Goal: Task Accomplishment & Management: Use online tool/utility

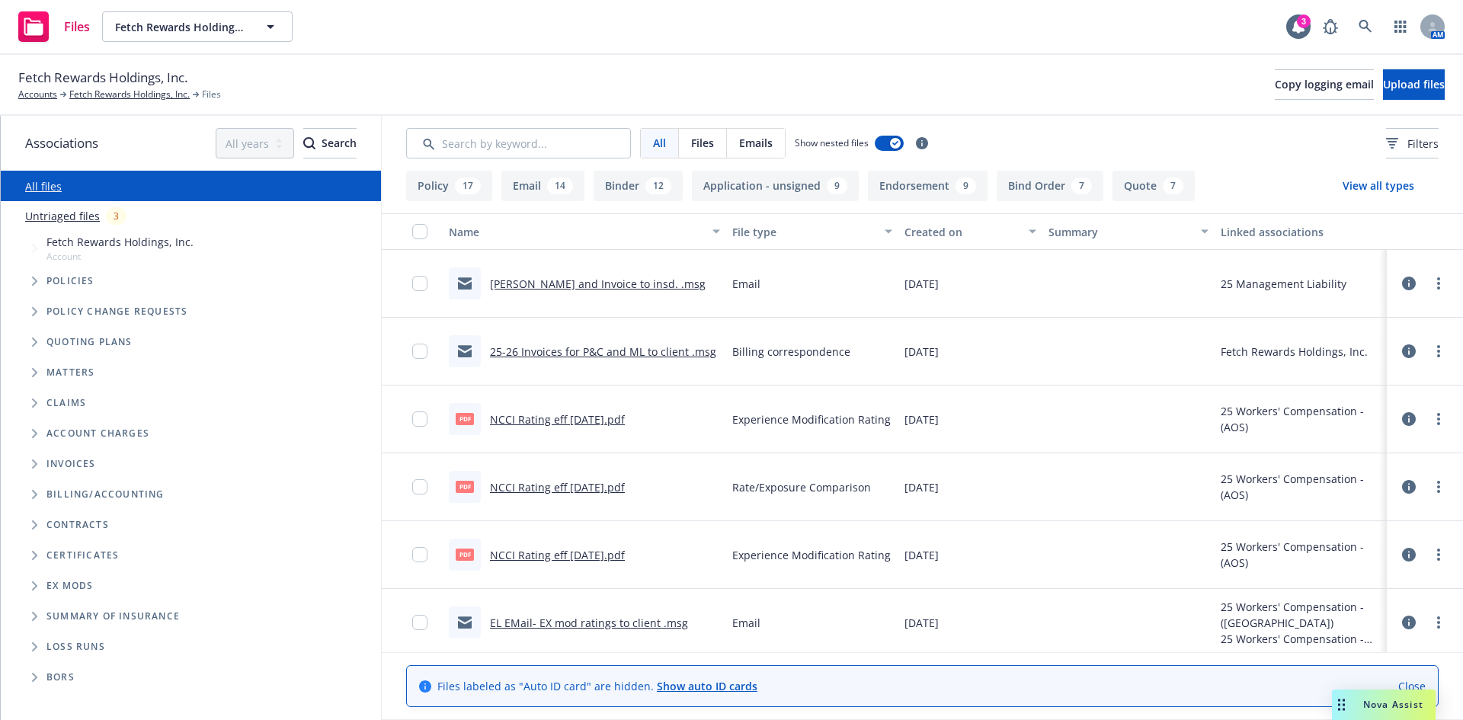
click at [115, 217] on div "3" at bounding box center [116, 216] width 21 height 18
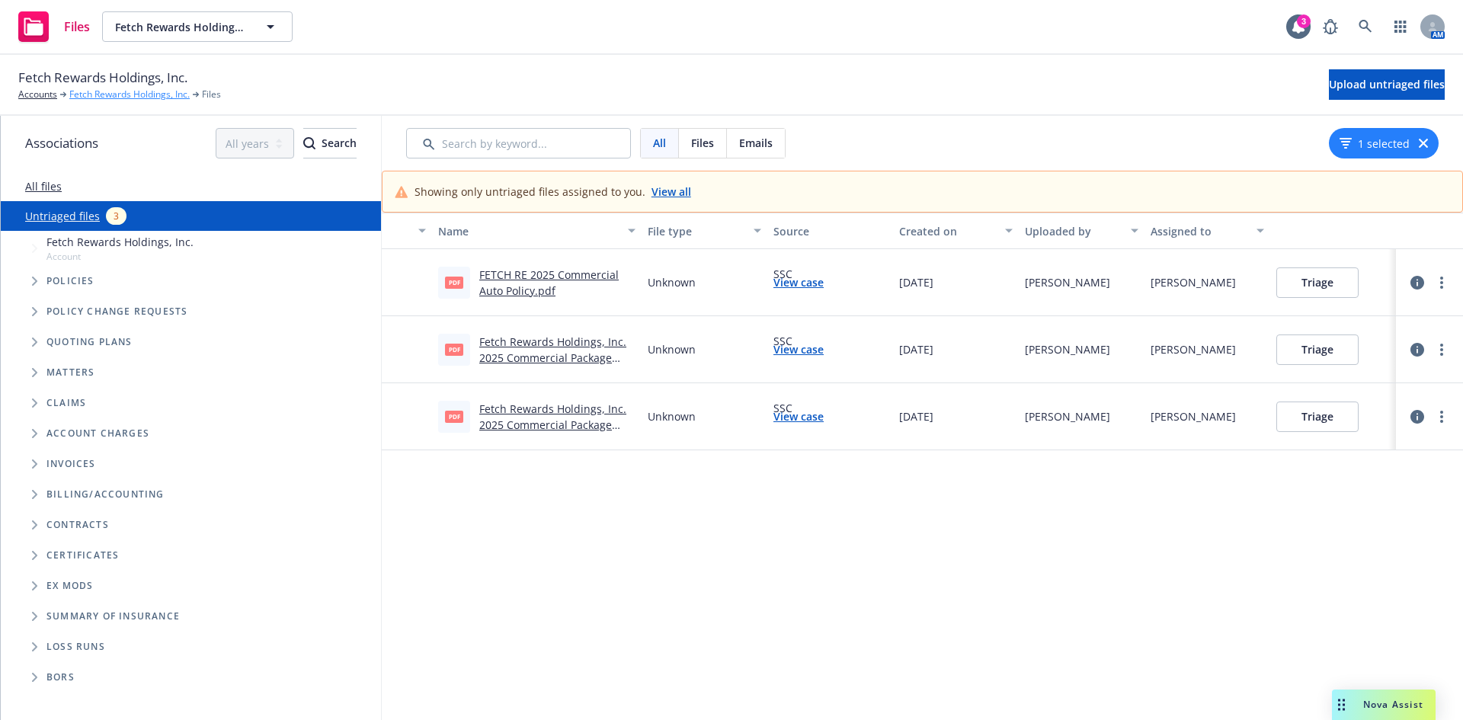
click at [127, 94] on link "Fetch Rewards Holdings, Inc." at bounding box center [129, 95] width 120 height 14
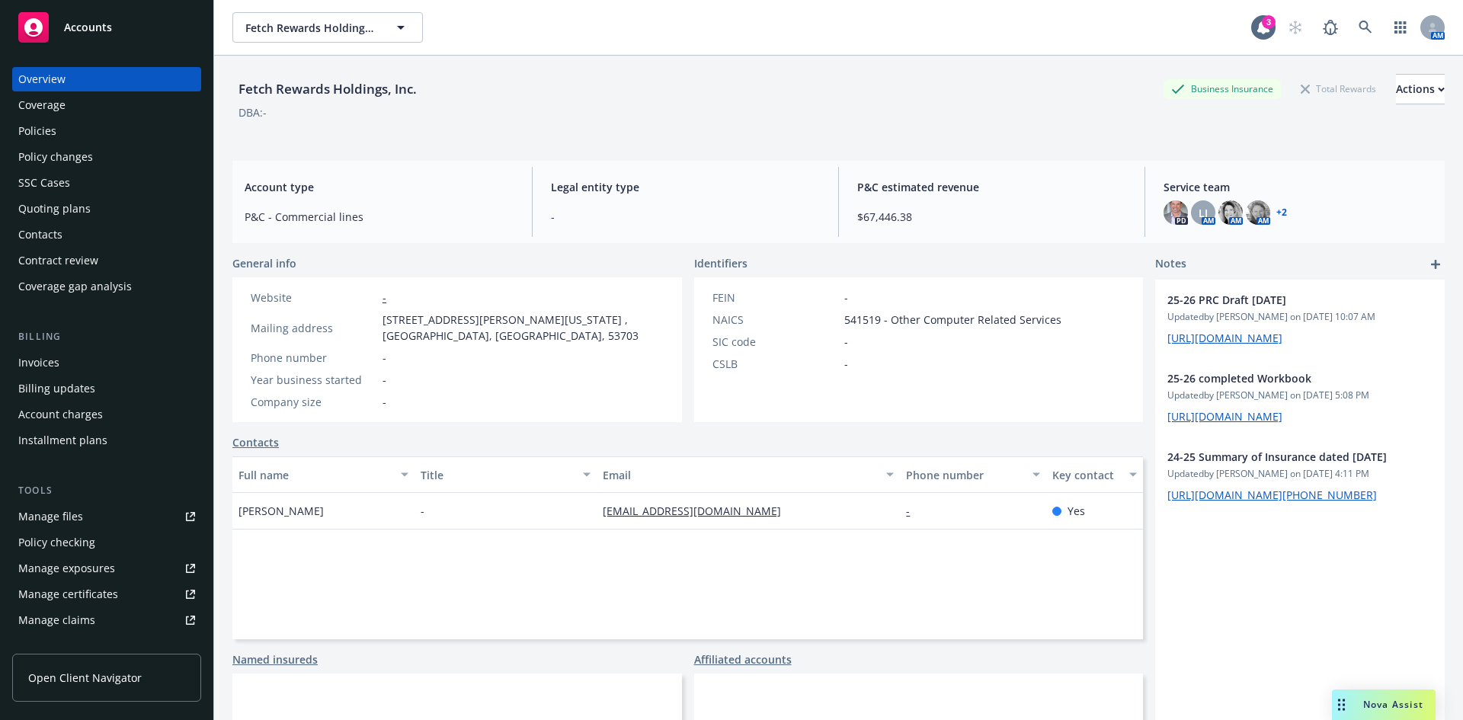
click at [133, 540] on div "Policy checking" at bounding box center [106, 542] width 177 height 24
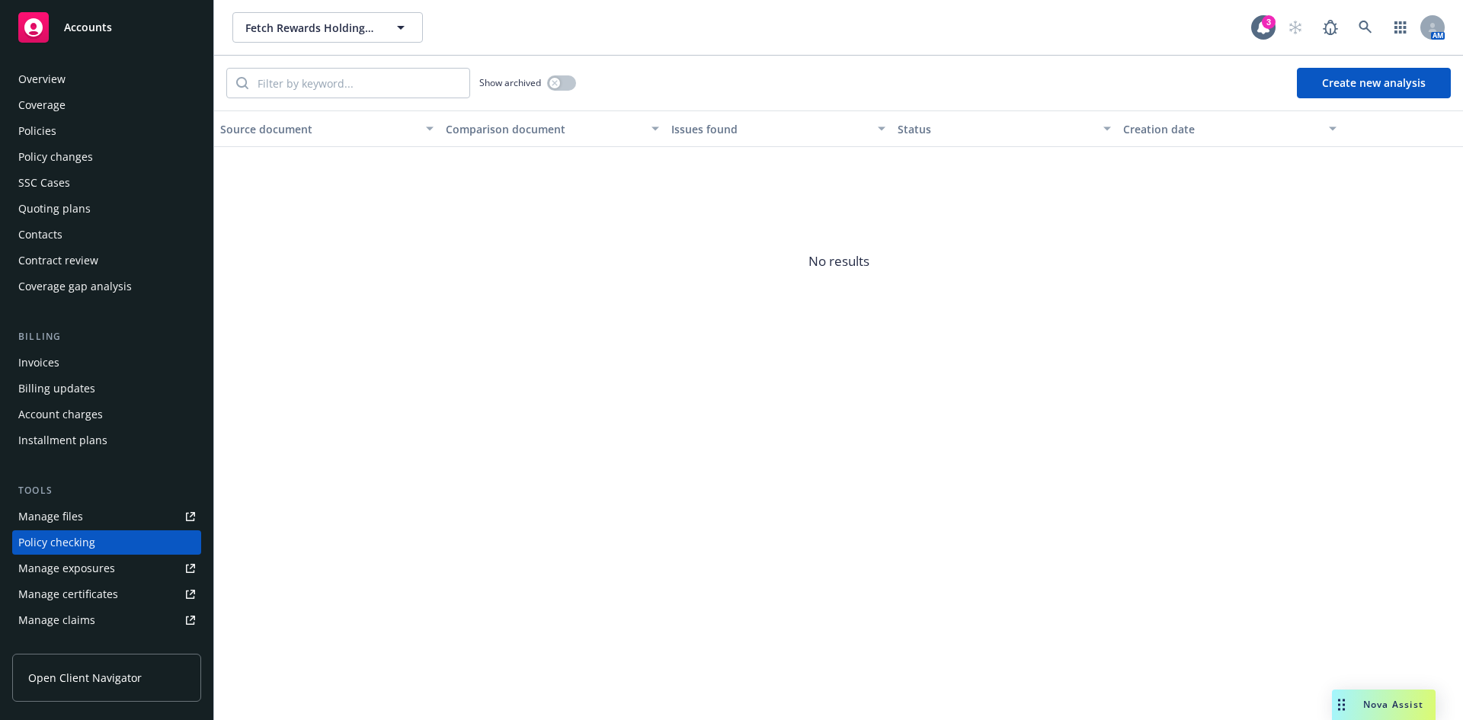
click at [20, 122] on div "Policies" at bounding box center [37, 131] width 38 height 24
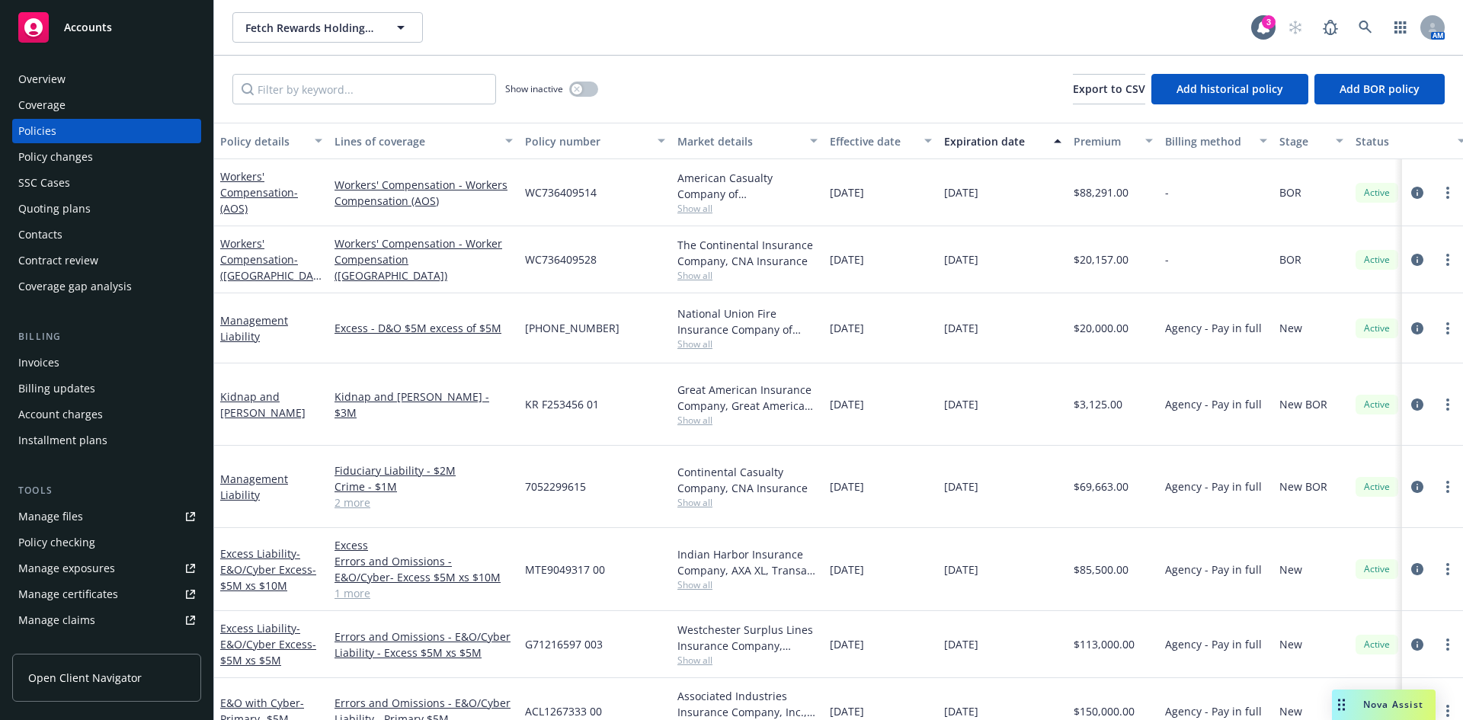
click at [84, 498] on div "Tools Manage files Policy checking Manage exposures Manage certificates Manage …" at bounding box center [106, 596] width 189 height 227
click at [75, 521] on div "Manage files" at bounding box center [50, 517] width 65 height 24
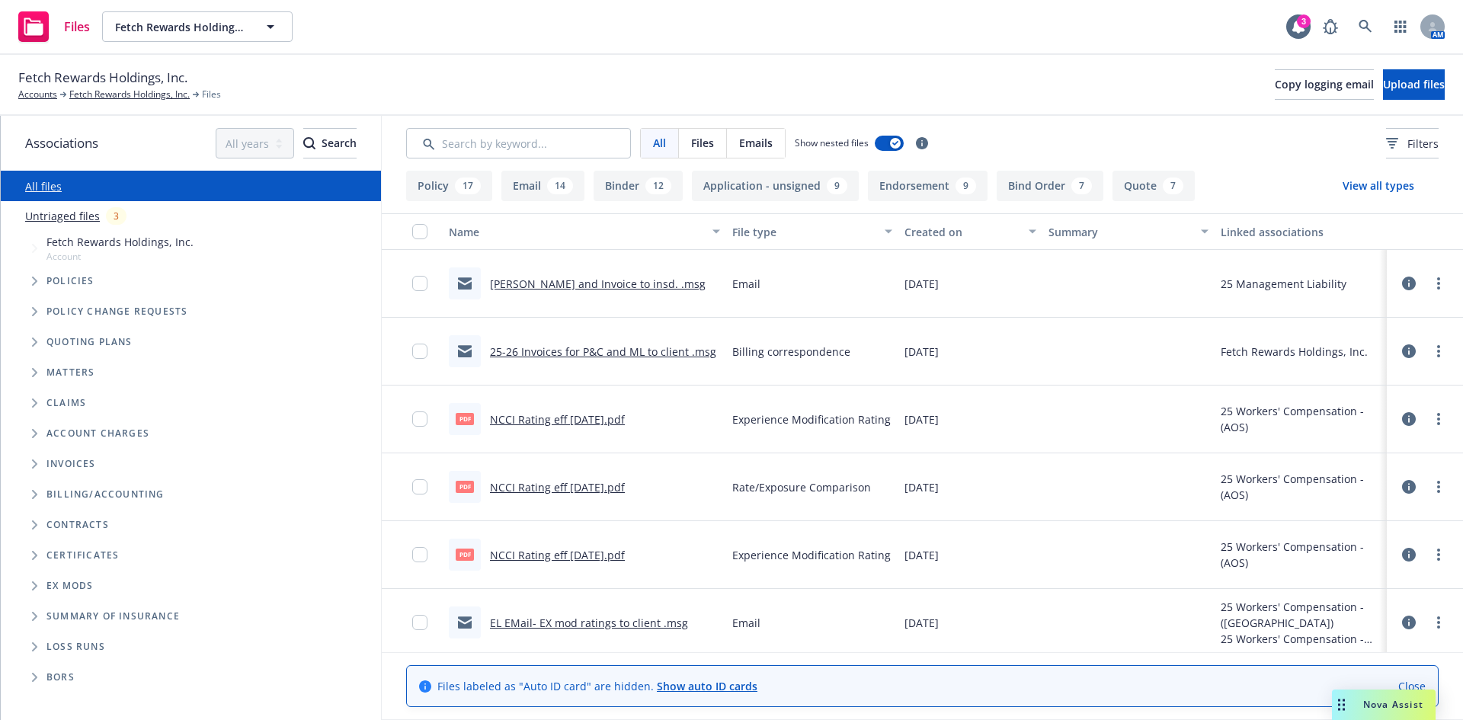
click at [111, 219] on div "3" at bounding box center [116, 216] width 21 height 18
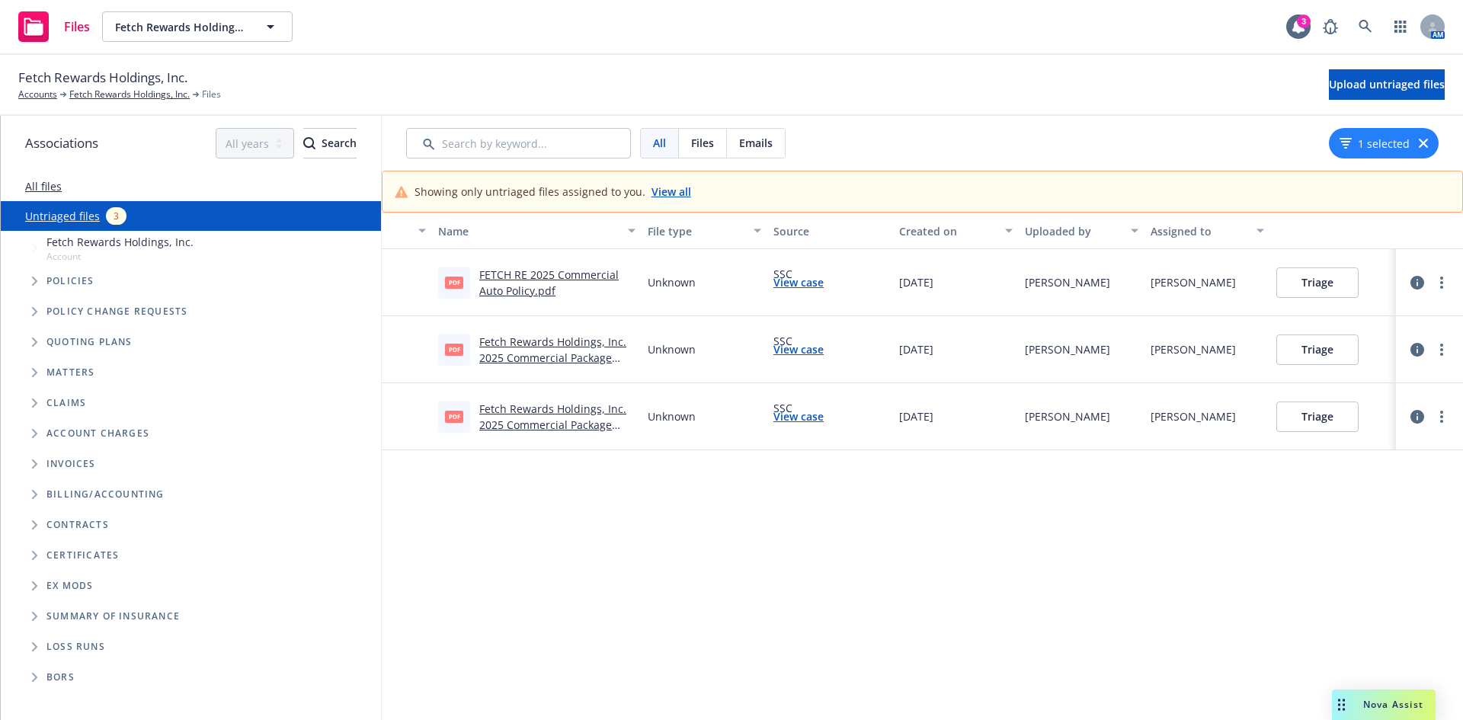
click at [668, 195] on link "View all" at bounding box center [672, 192] width 40 height 16
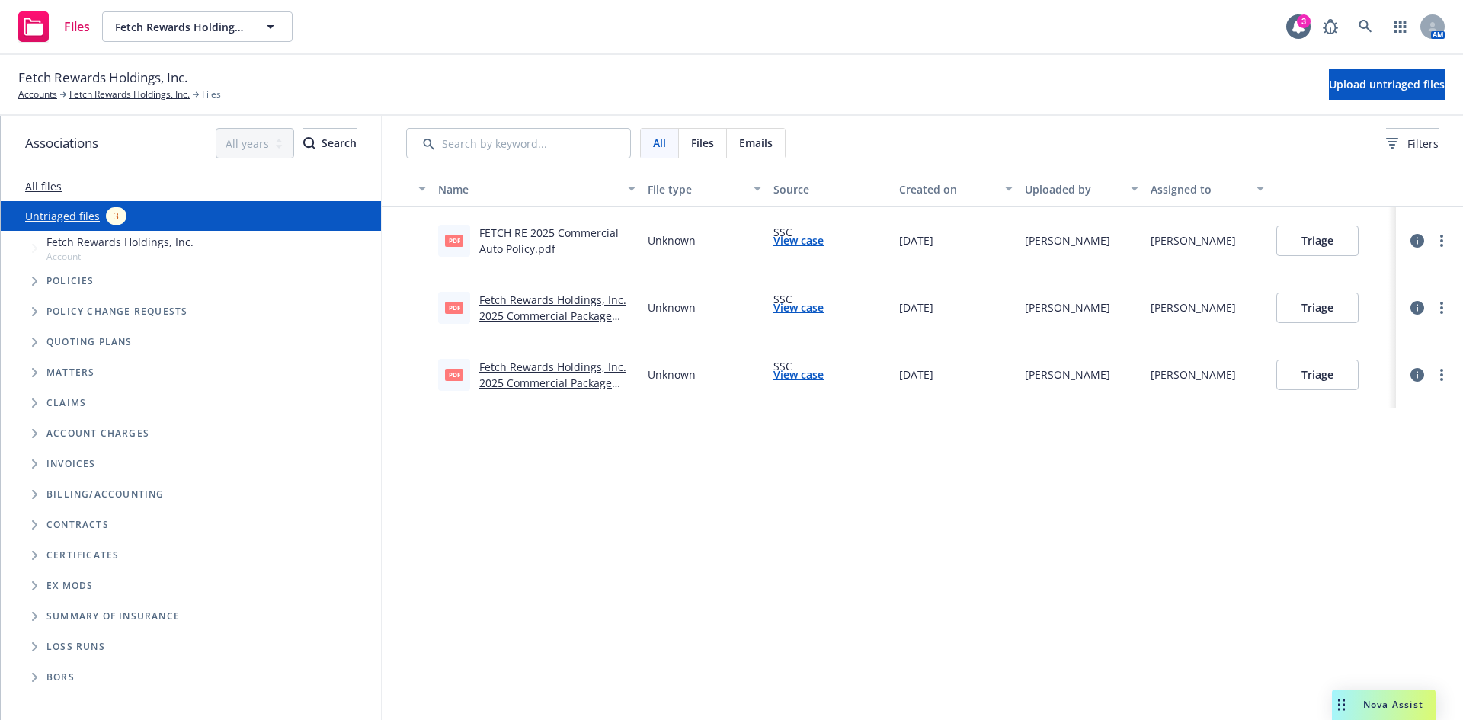
click at [1309, 376] on button "Triage" at bounding box center [1318, 375] width 82 height 30
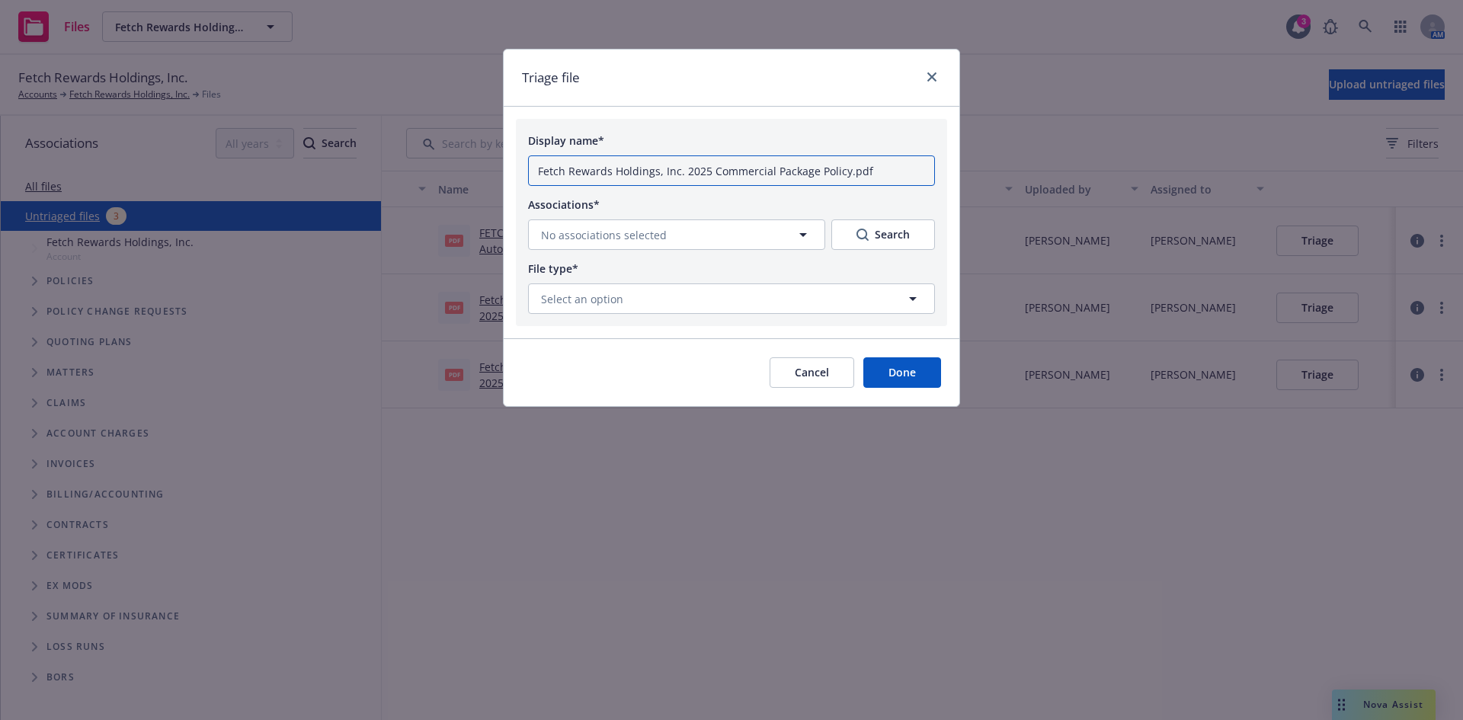
drag, startPoint x: 879, startPoint y: 176, endPoint x: 851, endPoint y: 177, distance: 29.0
click at [874, 177] on input "Fetch Rewards Holdings, Inc. 2025 Commercial Package Policy.pdf" at bounding box center [731, 170] width 407 height 30
drag, startPoint x: 680, startPoint y: 168, endPoint x: 469, endPoint y: 179, distance: 210.6
click at [469, 179] on div "Triage file Display name* Fetch Rewards Holdings, Inc. 2025 Commercial Package …" at bounding box center [731, 360] width 1463 height 720
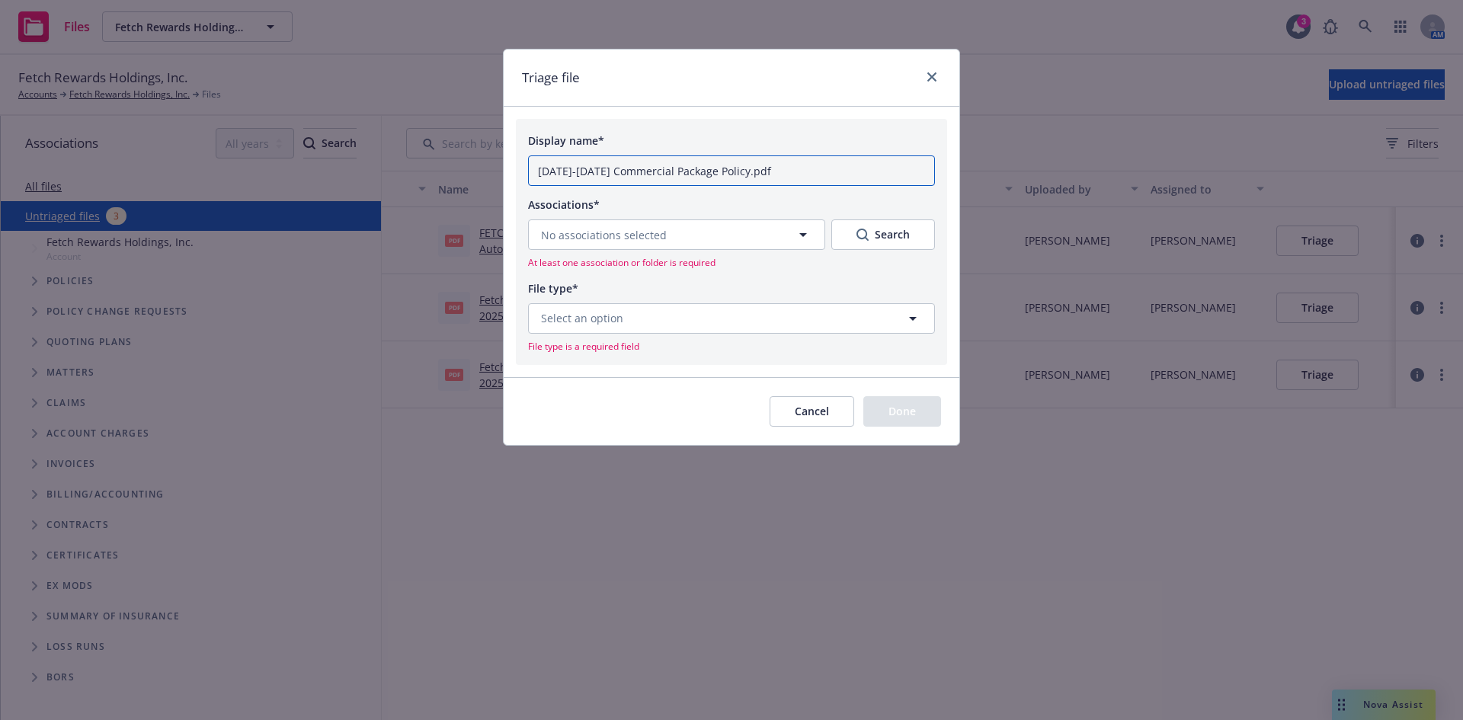
type input "[DATE]-[DATE] Commercial Package Policy.pdf"
click at [669, 232] on button "No associations selected" at bounding box center [676, 234] width 297 height 30
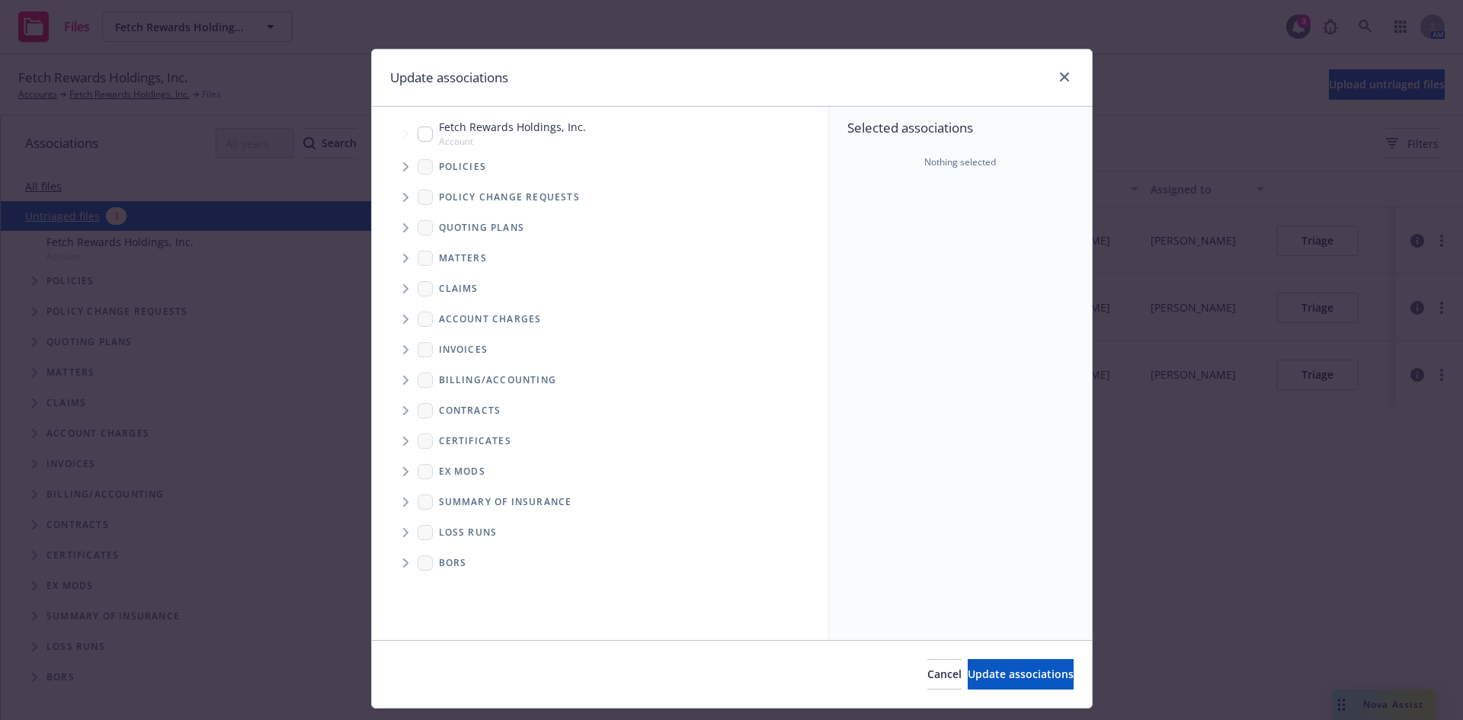
click at [396, 167] on span "Tree Example" at bounding box center [405, 167] width 24 height 24
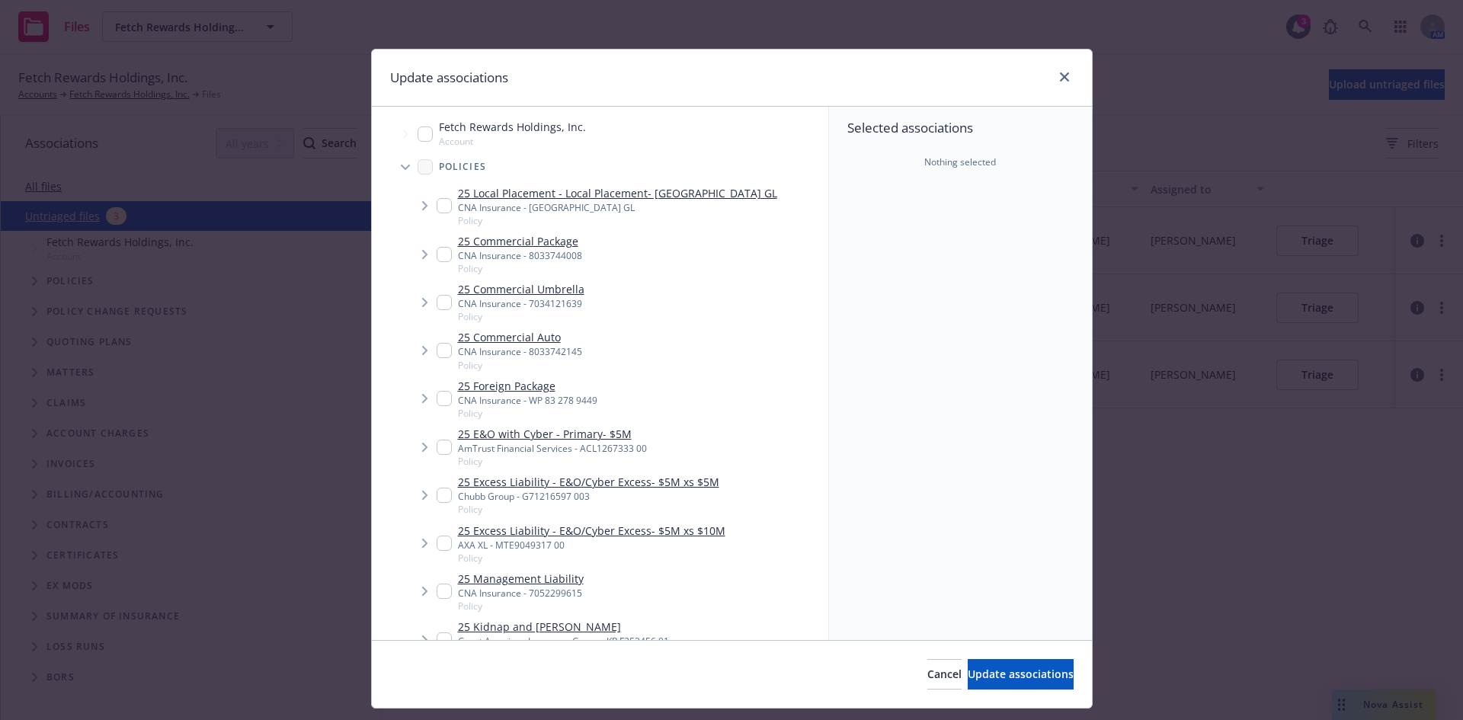
click at [437, 257] on input "Tree Example" at bounding box center [444, 254] width 15 height 15
checkbox input "true"
click at [969, 673] on span "Update associations" at bounding box center [1021, 674] width 106 height 14
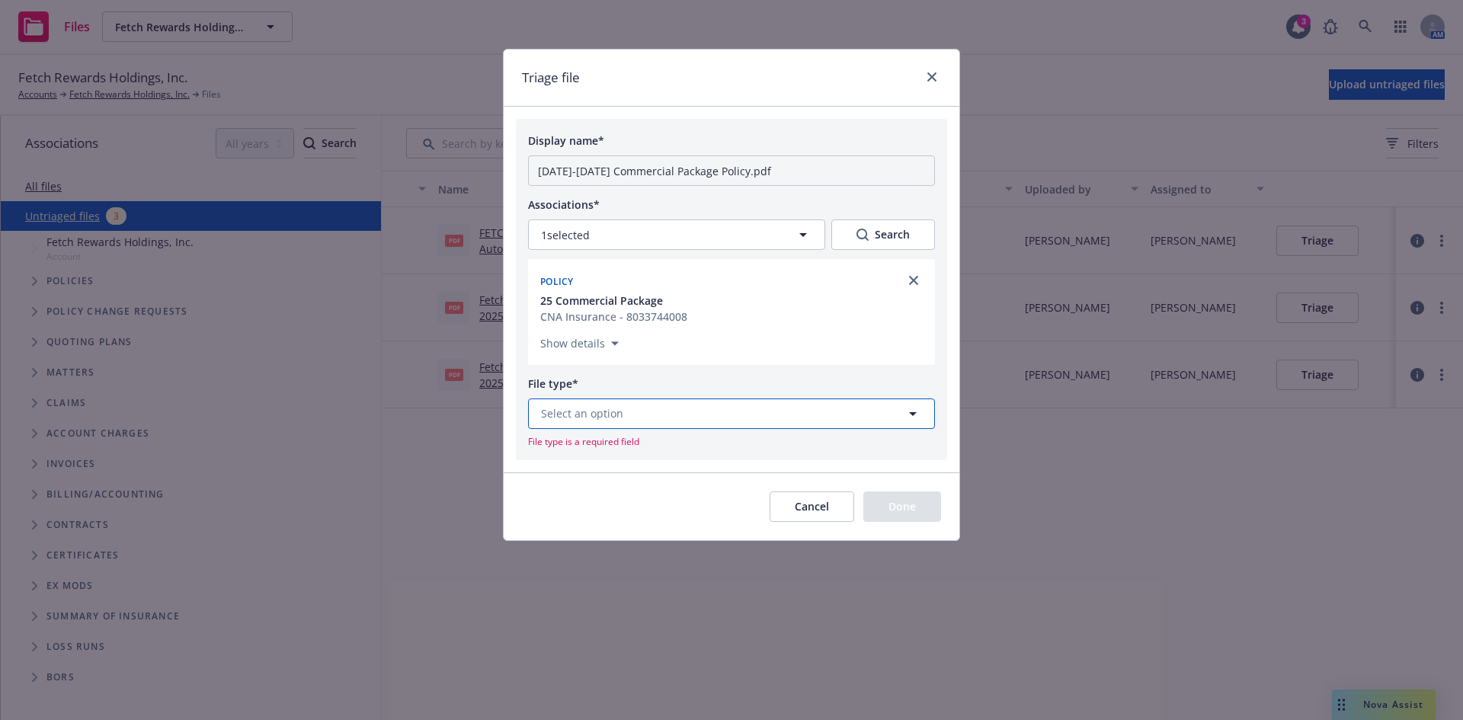
click at [604, 421] on span "Select an option" at bounding box center [582, 413] width 82 height 16
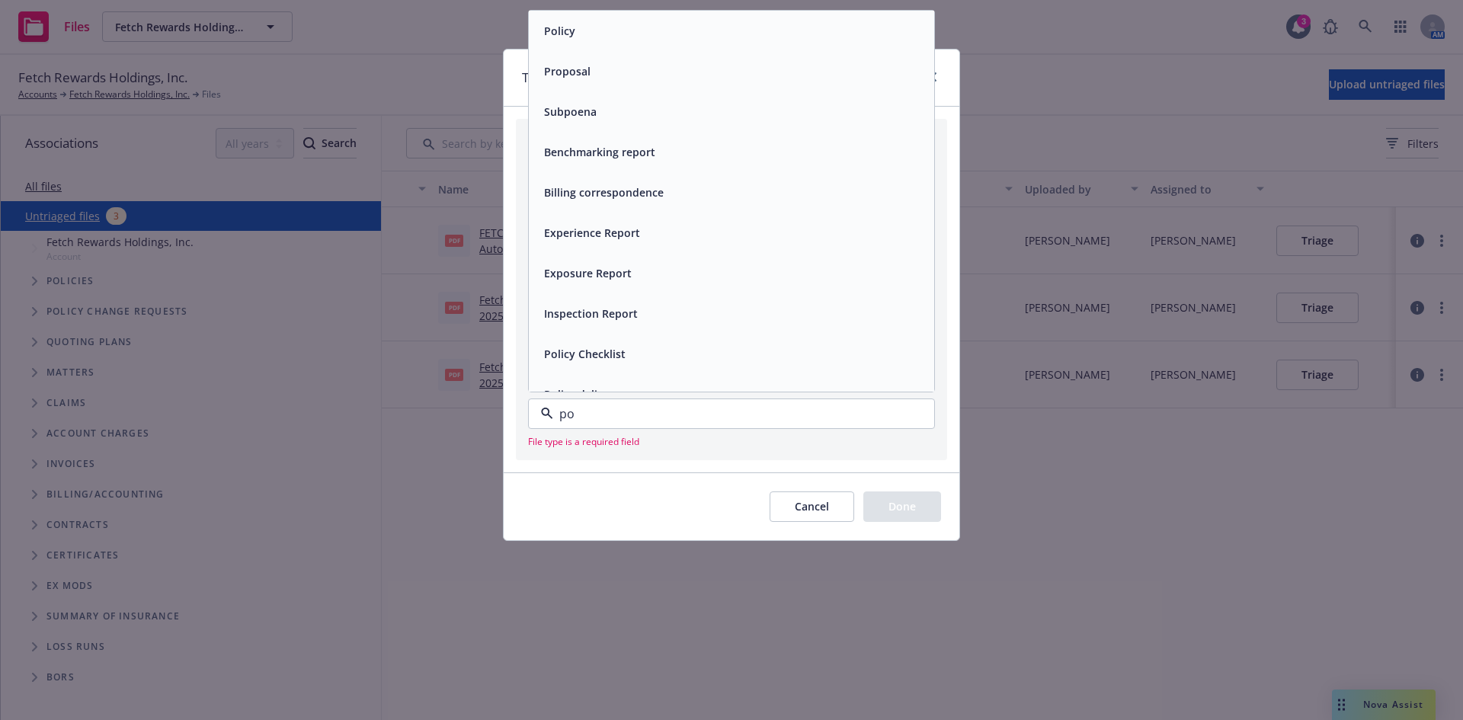
type input "pol"
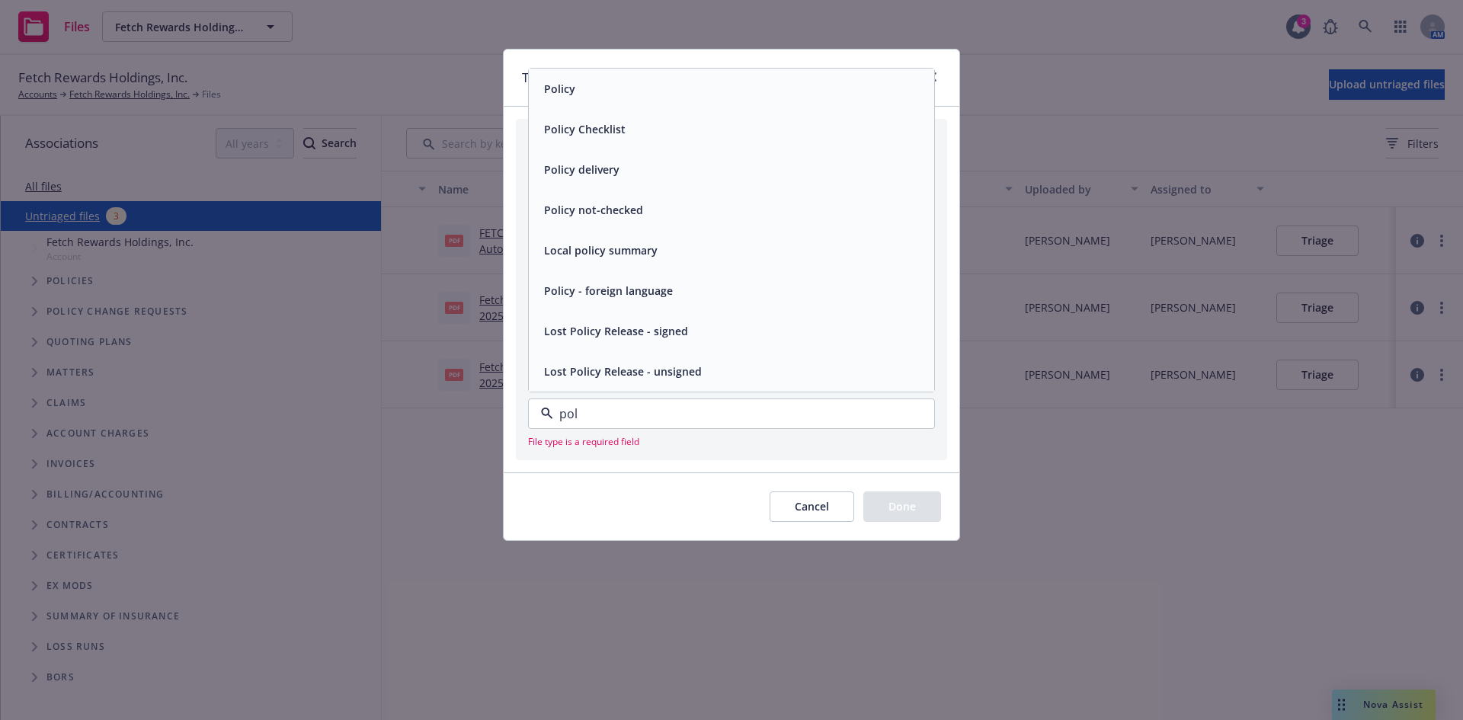
click at [575, 97] on div "Policy" at bounding box center [558, 89] width 40 height 22
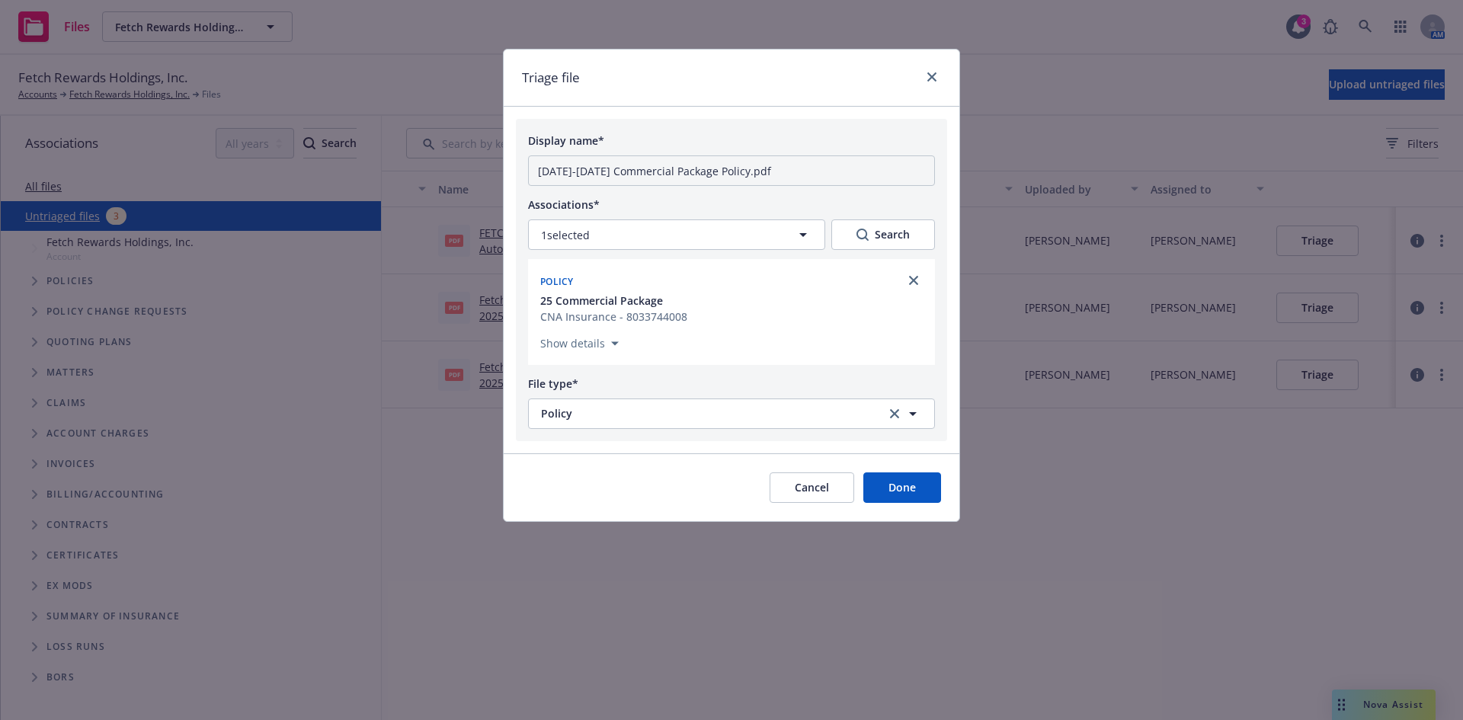
click at [901, 485] on button "Done" at bounding box center [902, 488] width 78 height 30
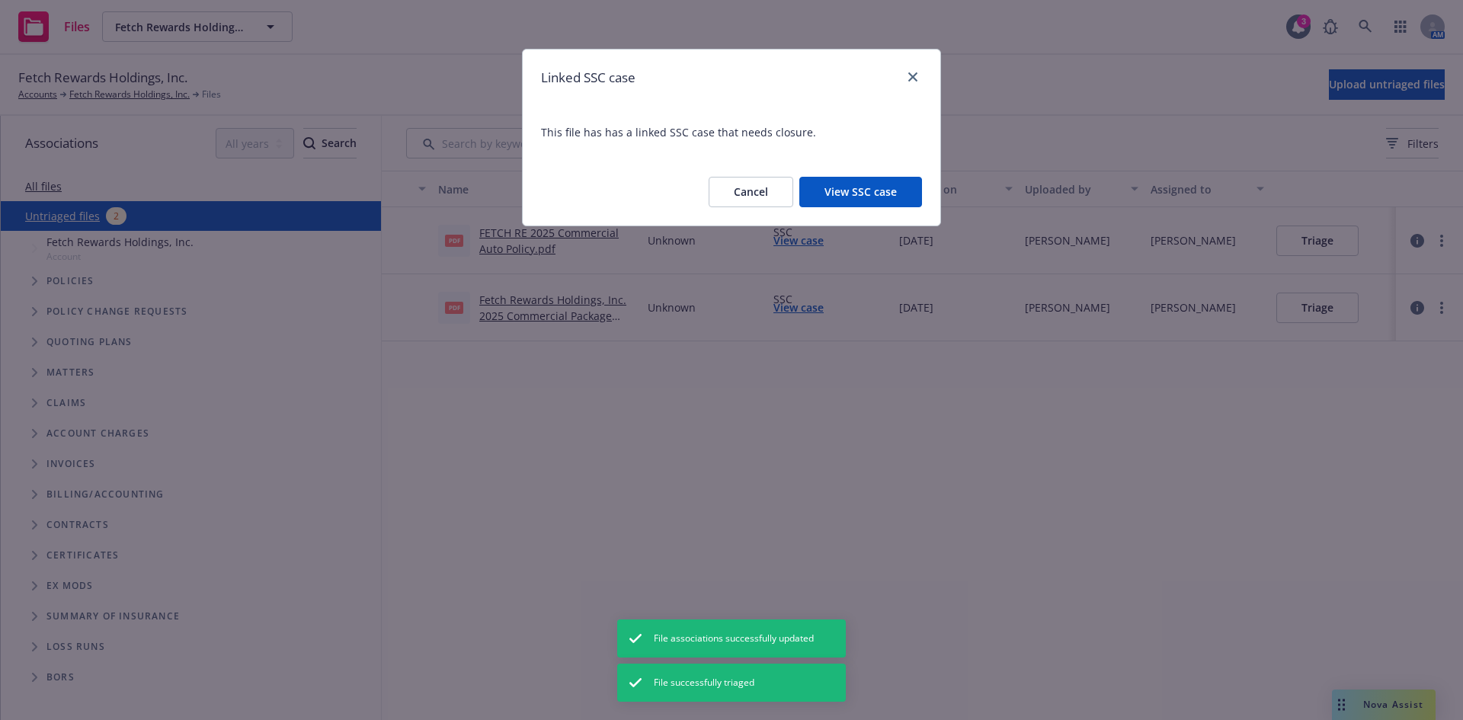
click at [843, 191] on button "View SSC case" at bounding box center [860, 192] width 123 height 30
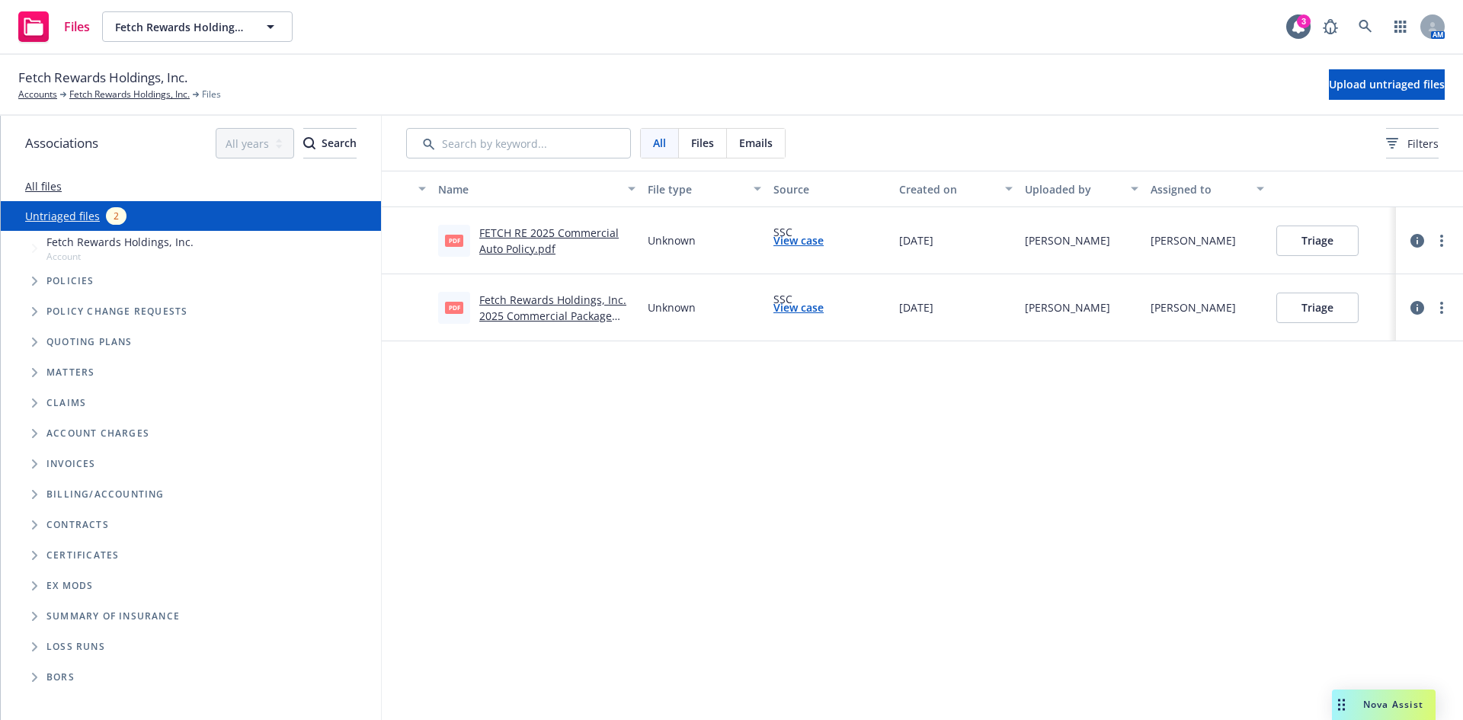
click at [540, 315] on link "Fetch Rewards Holdings, Inc. 2025 Commercial Package Policy.pdf" at bounding box center [552, 316] width 147 height 46
click at [90, 95] on link "Fetch Rewards Holdings, Inc." at bounding box center [129, 95] width 120 height 14
